Goal: Book appointment/travel/reservation

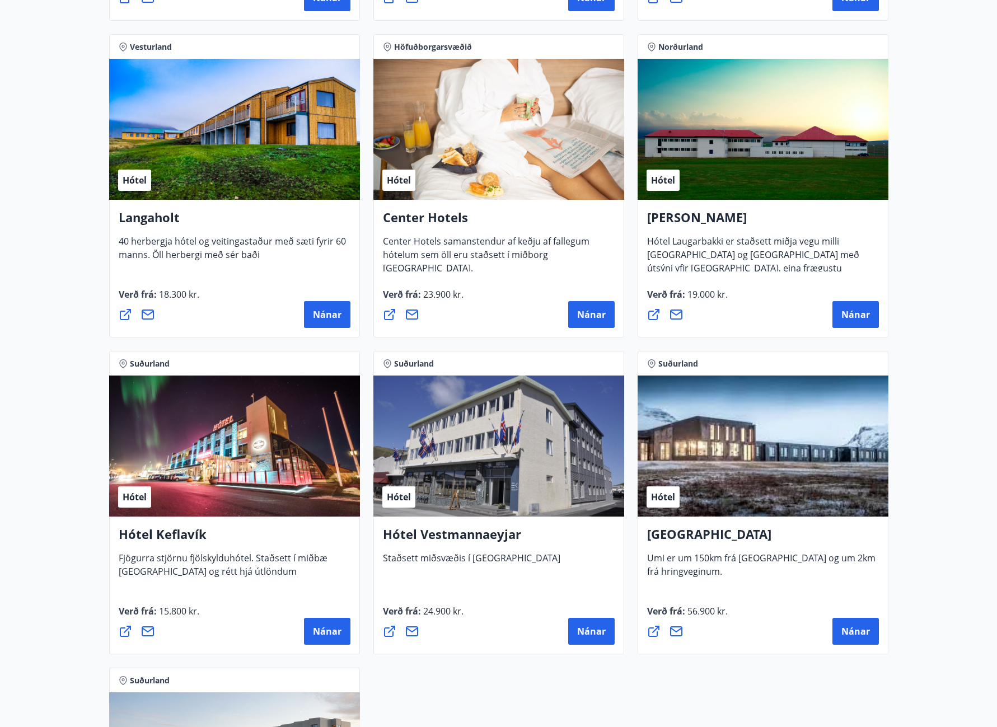
scroll to position [2397, 0]
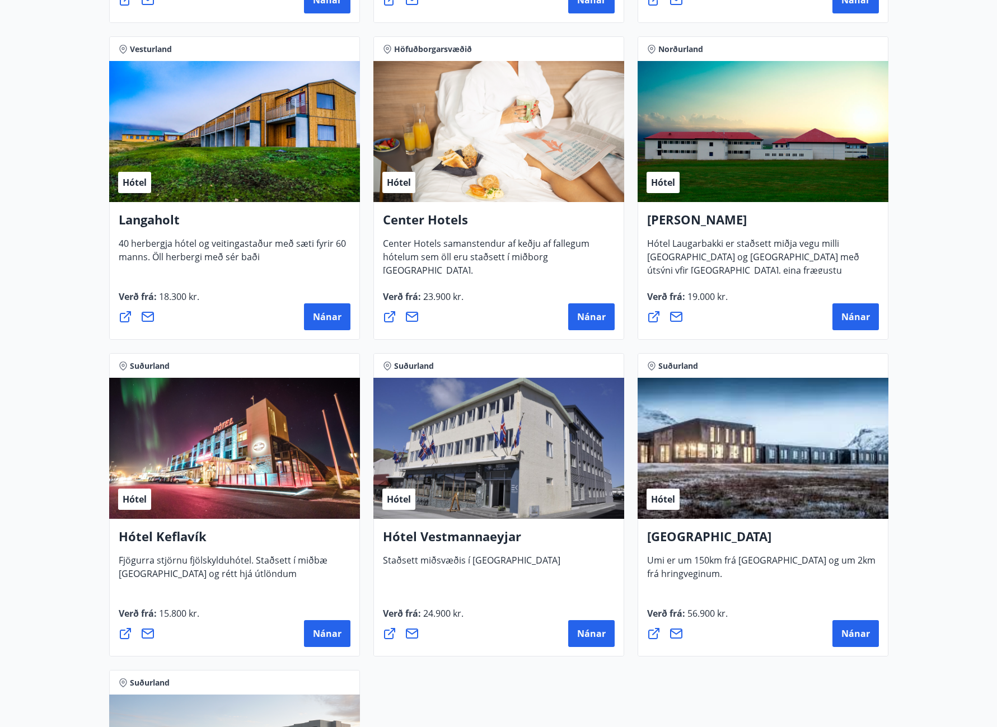
click at [453, 530] on h4 "Hótel Vestmannaeyjar" at bounding box center [499, 541] width 232 height 26
click at [600, 629] on span "Nánar" at bounding box center [591, 633] width 29 height 12
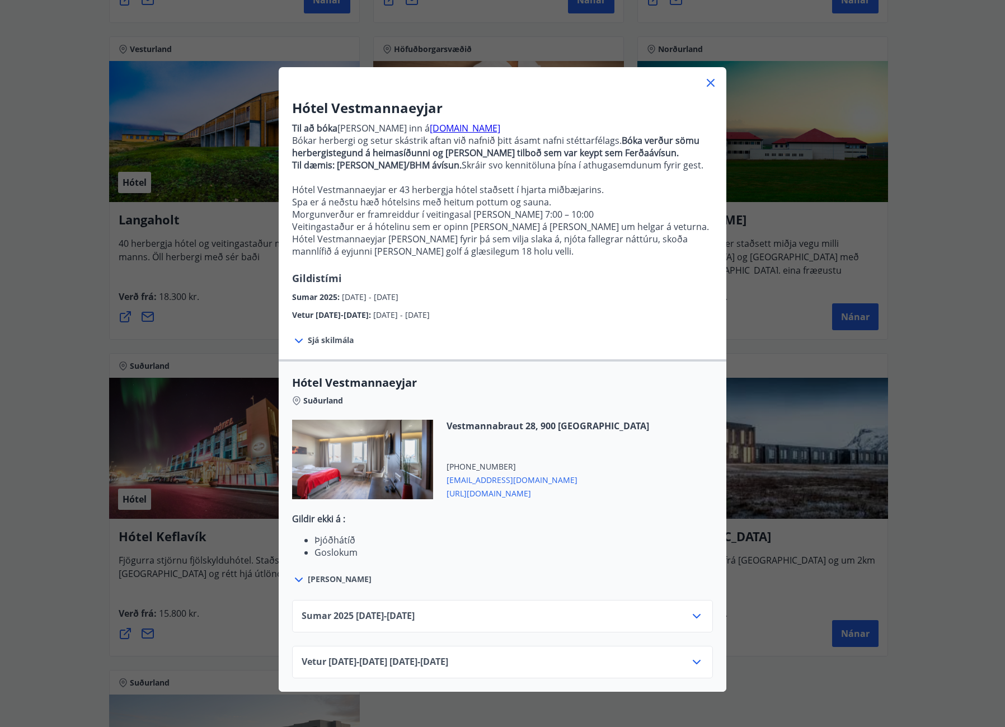
click at [708, 83] on icon at bounding box center [710, 82] width 13 height 13
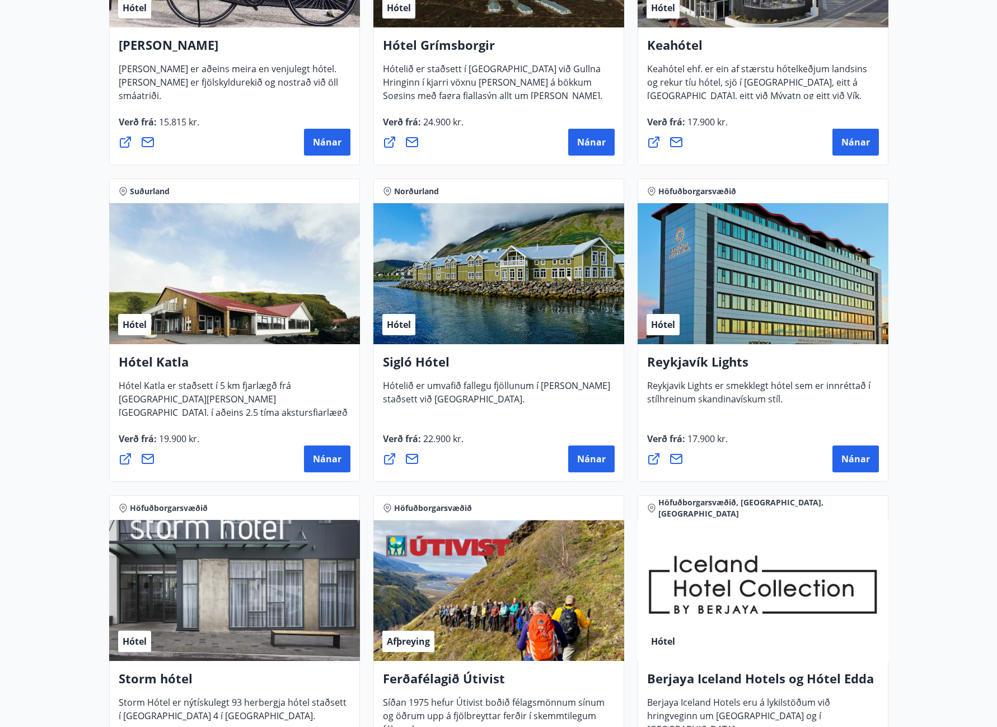
scroll to position [662, 0]
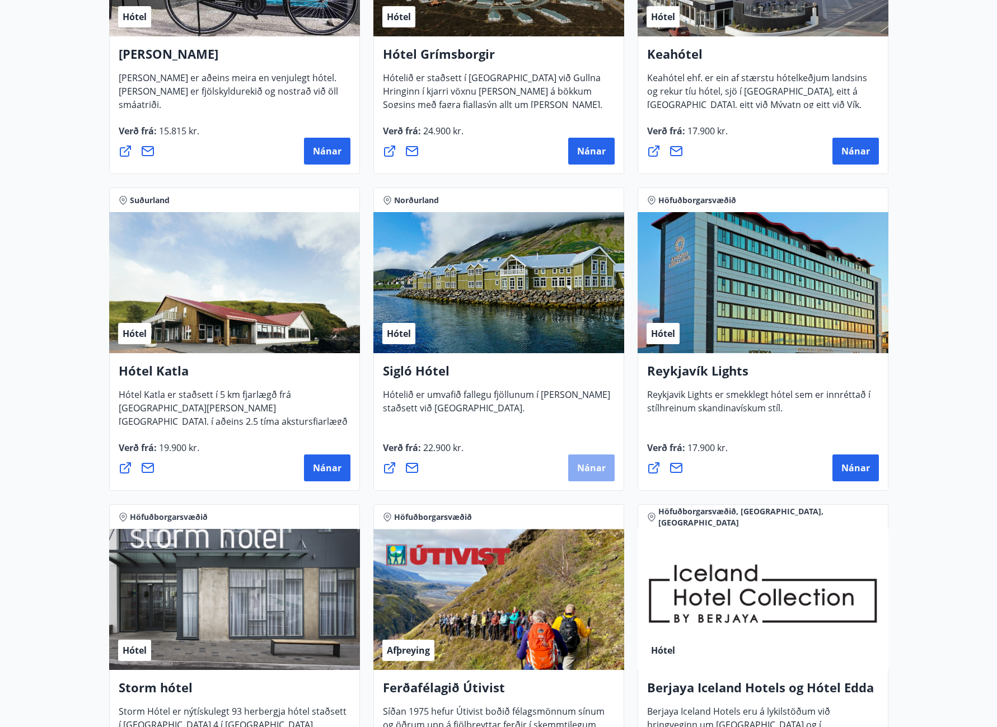
click at [573, 462] on button "Nánar" at bounding box center [591, 467] width 46 height 27
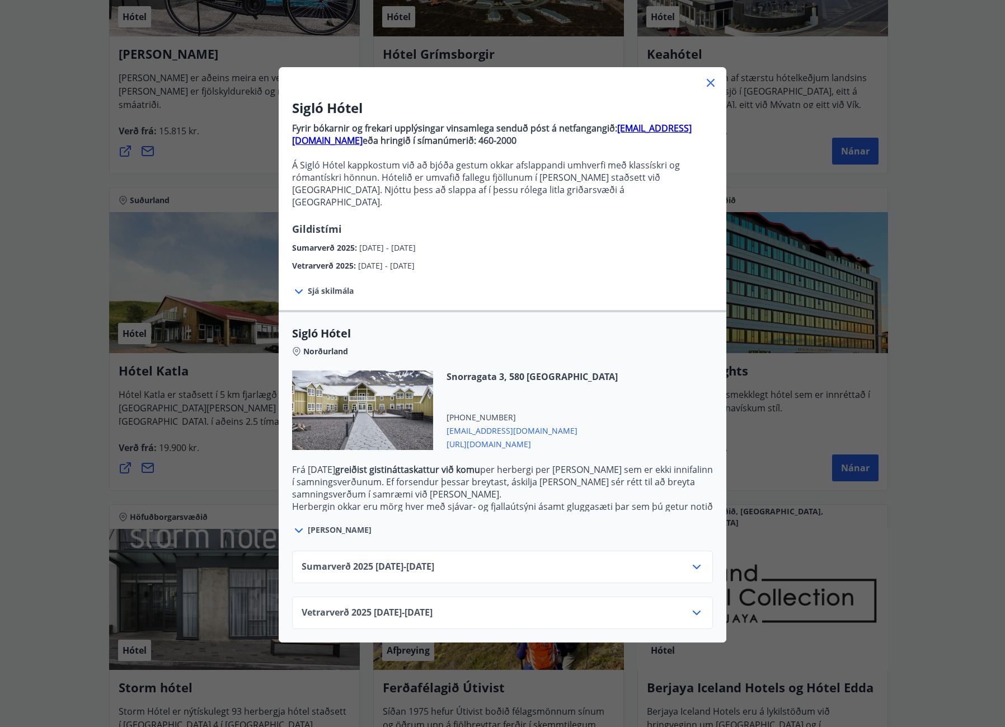
click at [696, 606] on icon at bounding box center [696, 612] width 13 height 13
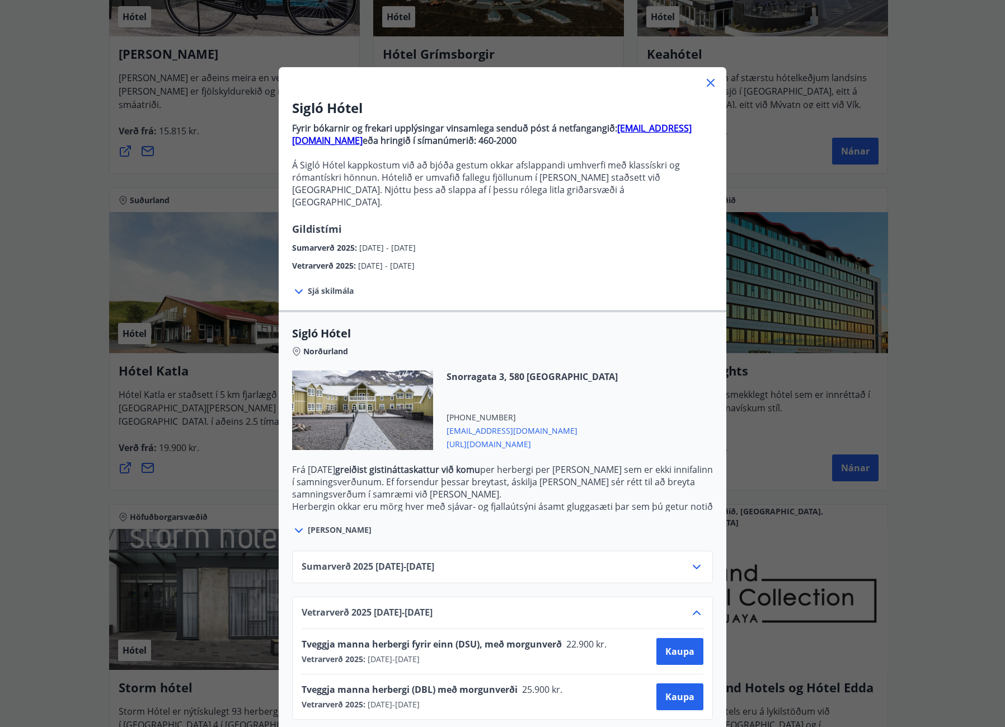
click at [709, 83] on icon at bounding box center [710, 82] width 13 height 13
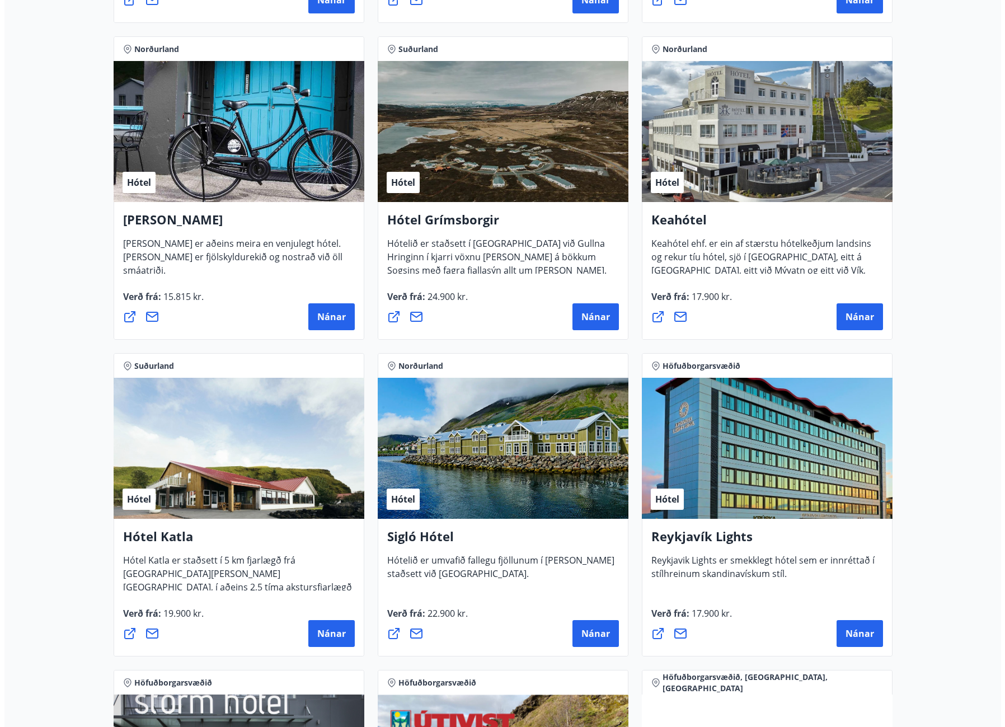
scroll to position [482, 0]
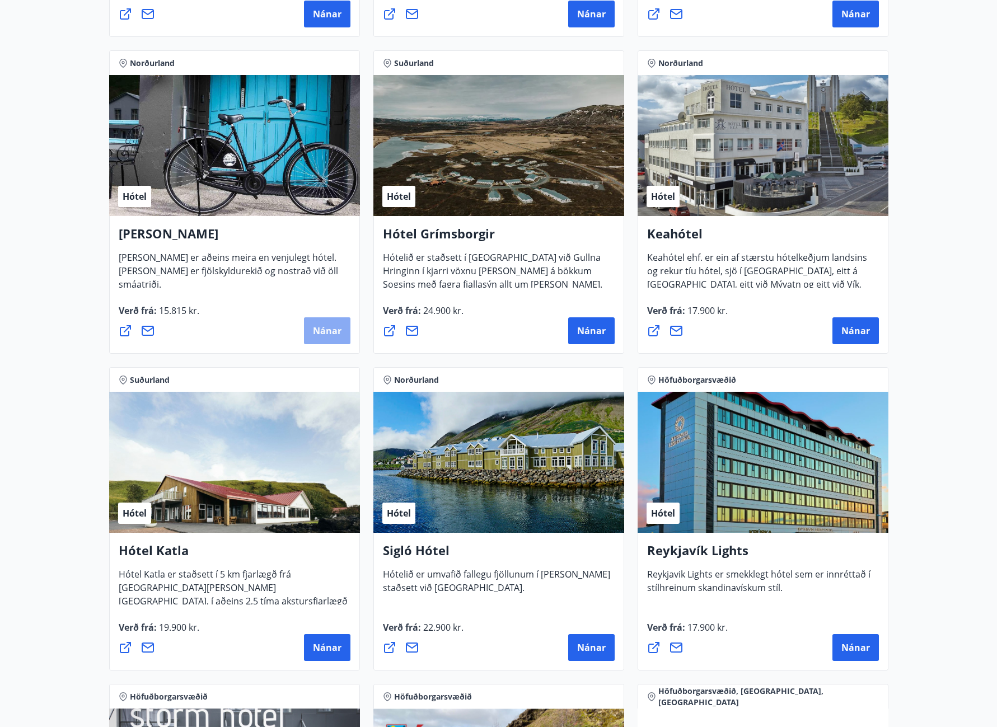
click at [318, 327] on span "Nánar" at bounding box center [327, 331] width 29 height 12
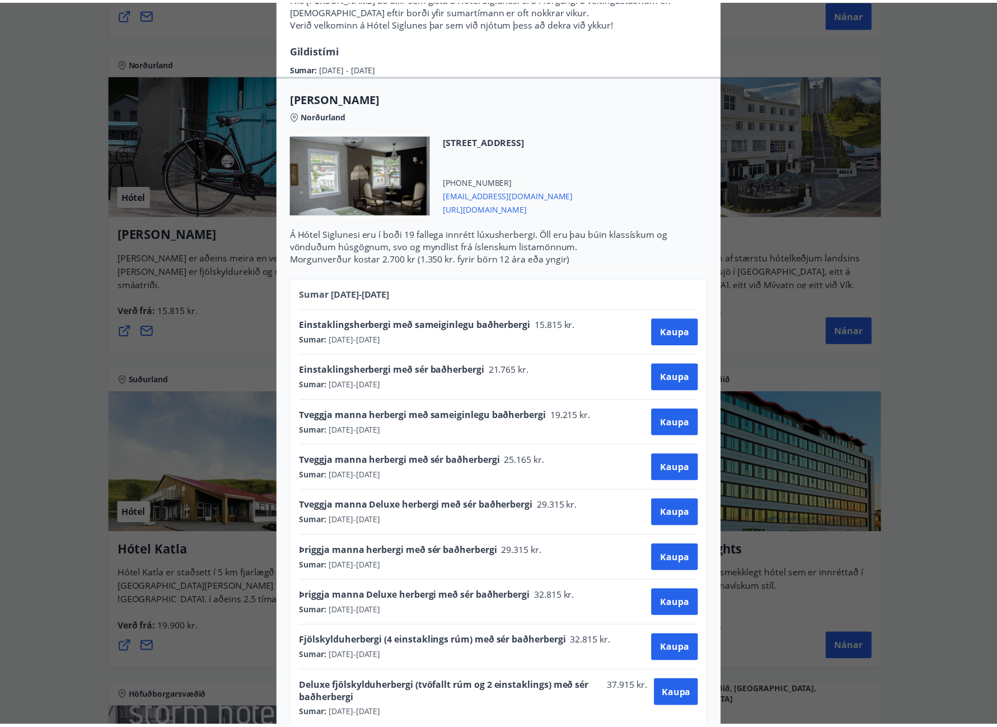
scroll to position [0, 0]
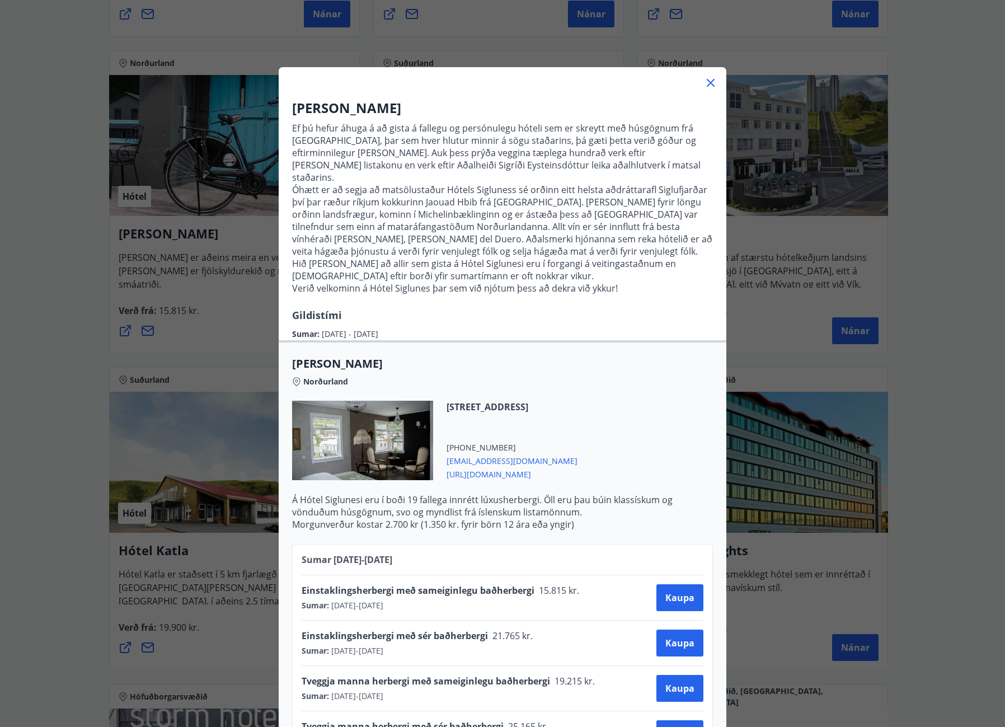
click at [711, 79] on icon at bounding box center [710, 82] width 13 height 13
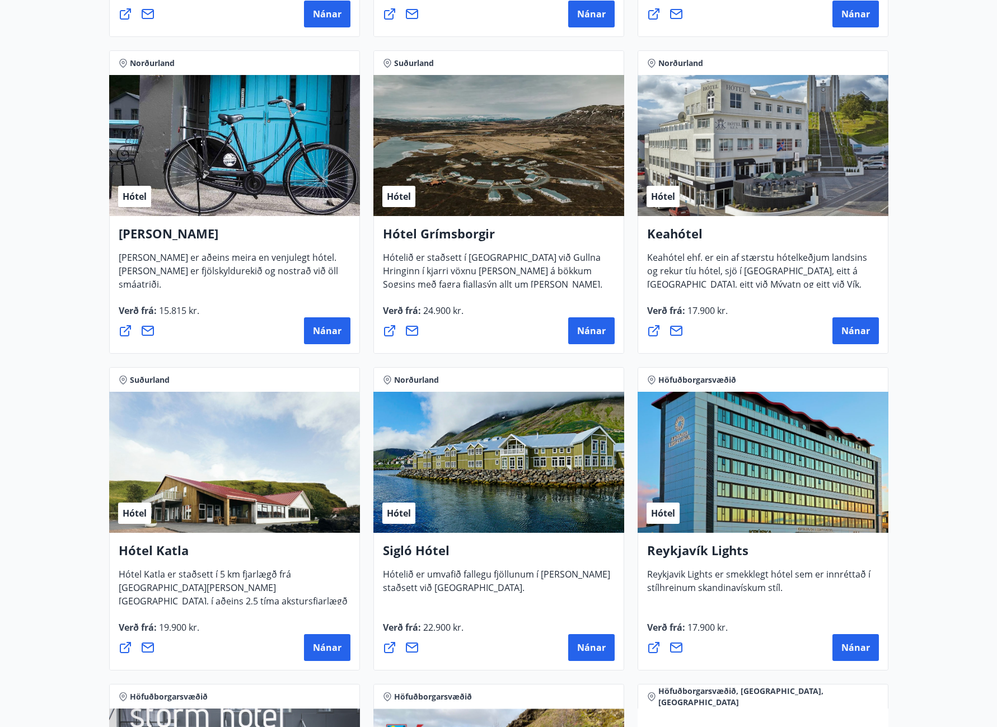
scroll to position [538, 0]
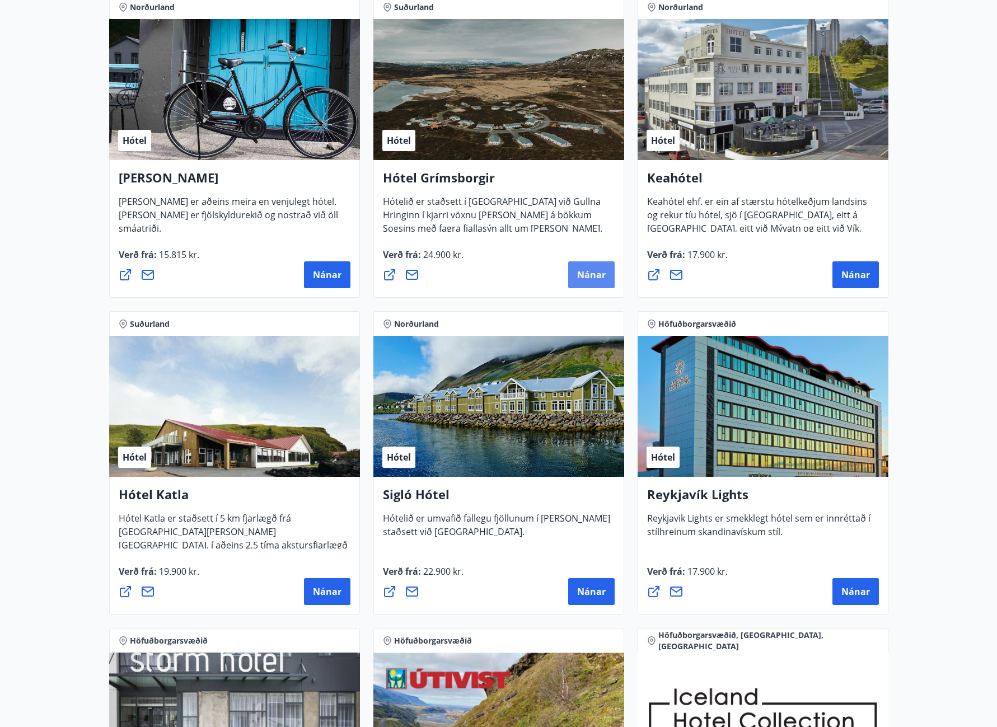
click at [570, 280] on button "Nánar" at bounding box center [591, 274] width 46 height 27
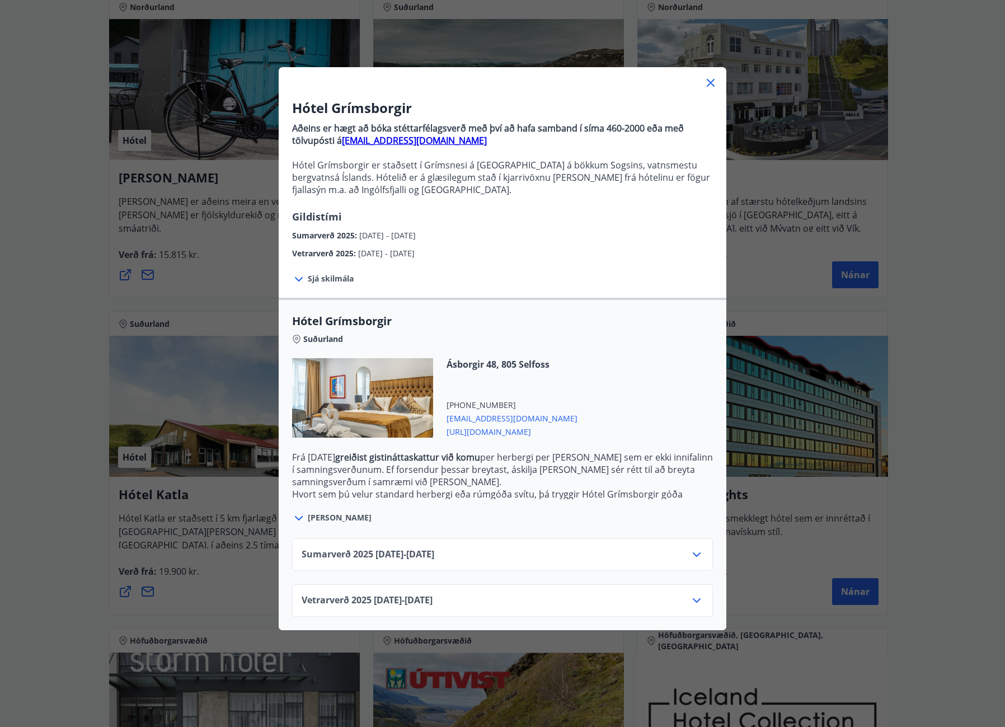
click at [690, 555] on icon at bounding box center [696, 554] width 13 height 13
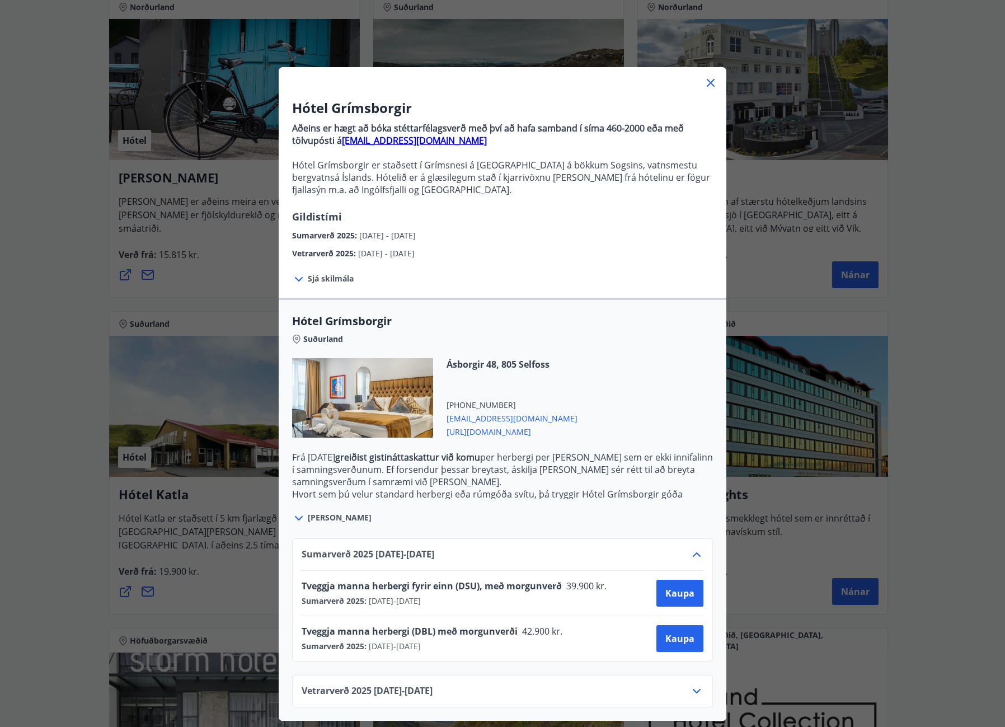
click at [706, 88] on icon at bounding box center [710, 82] width 13 height 13
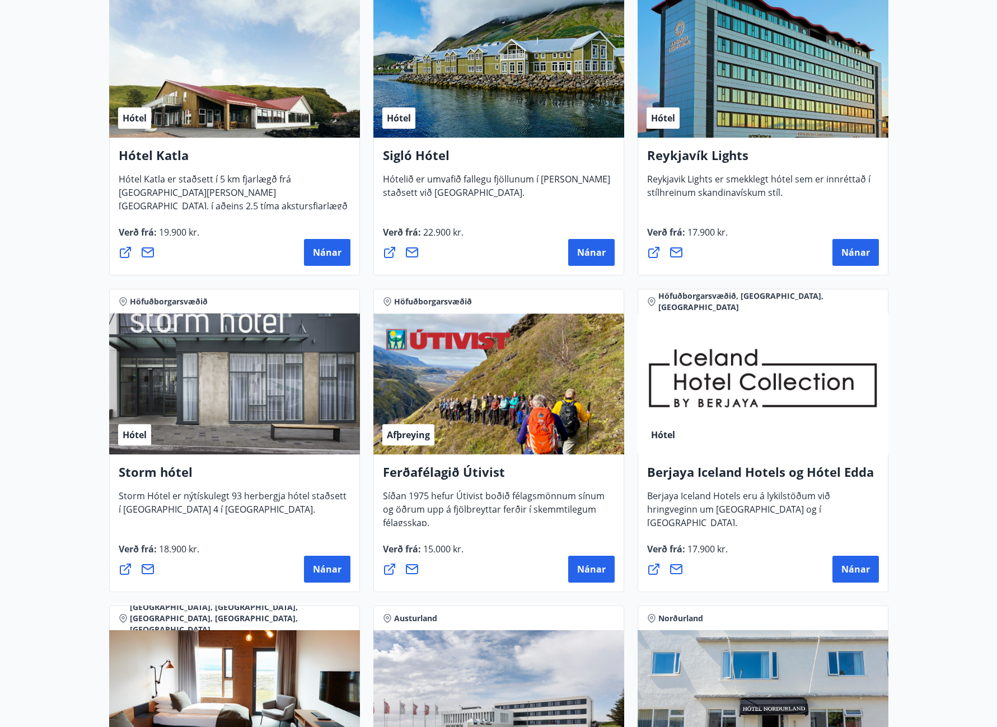
scroll to position [986, 0]
